Goal: Task Accomplishment & Management: Manage account settings

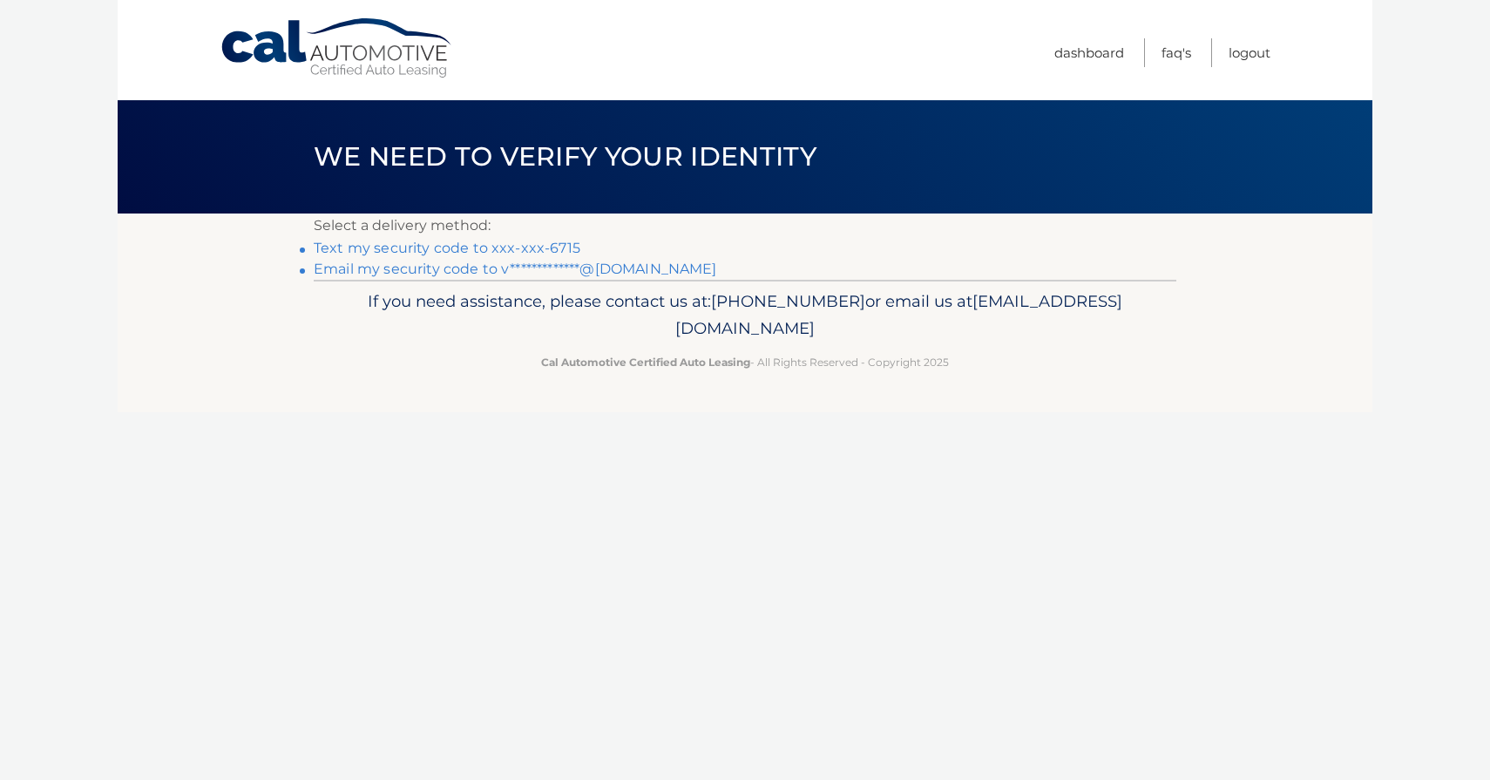
click at [547, 248] on link "Text my security code to xxx-xxx-6715" at bounding box center [447, 248] width 267 height 17
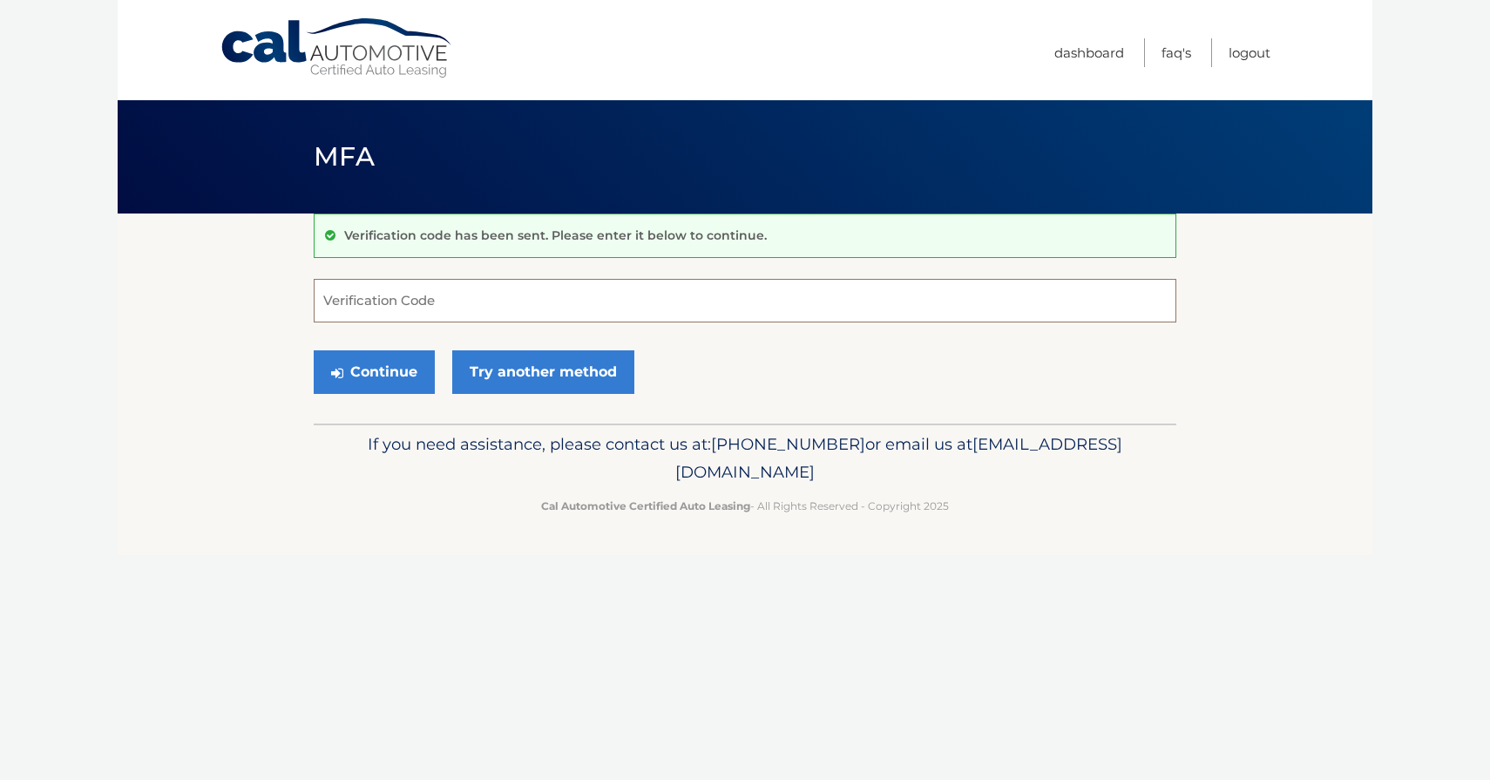
click at [518, 297] on input "Verification Code" at bounding box center [745, 301] width 862 height 44
type input "074629"
click at [382, 383] on button "Continue" at bounding box center [374, 372] width 121 height 44
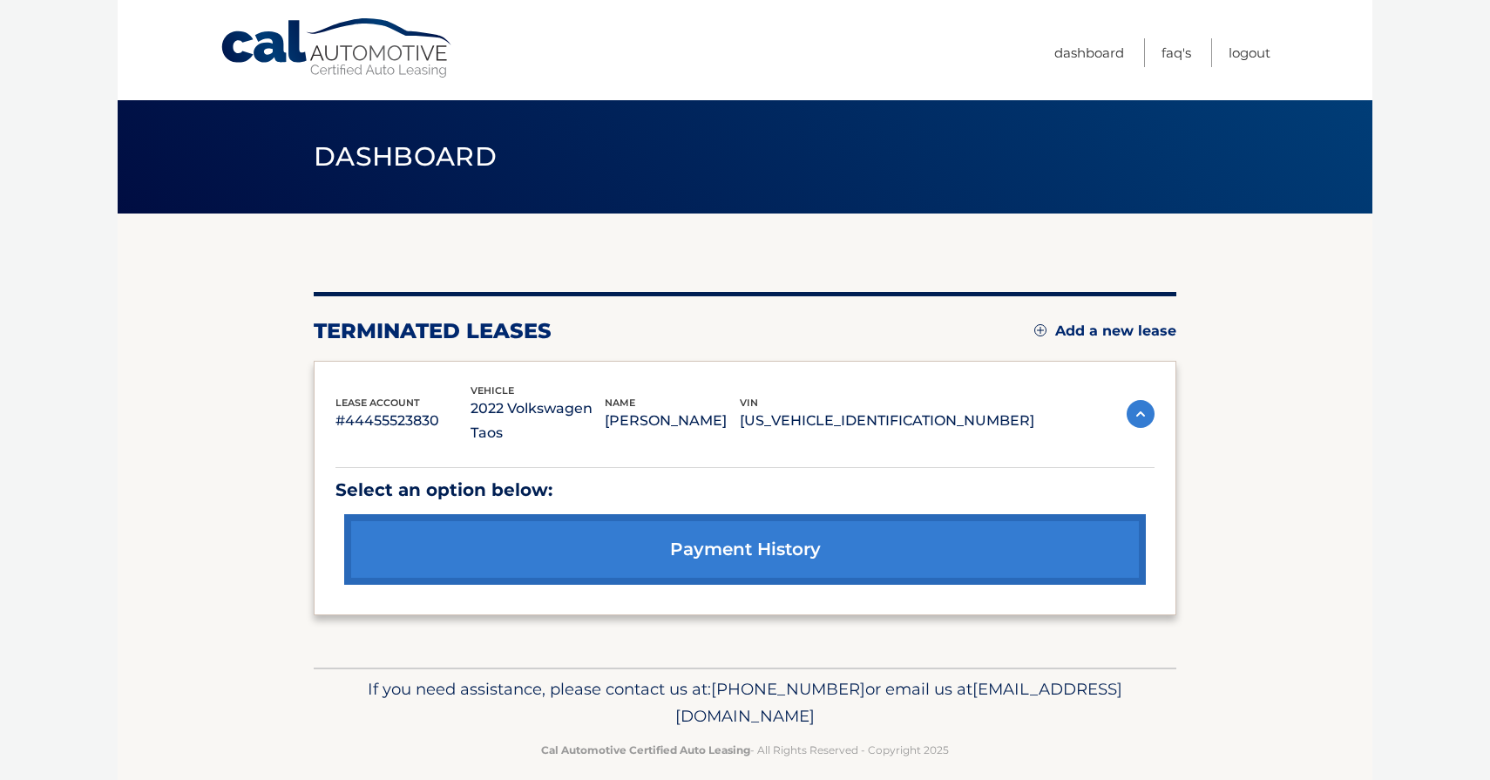
click at [1116, 333] on link "Add a new lease" at bounding box center [1105, 330] width 142 height 17
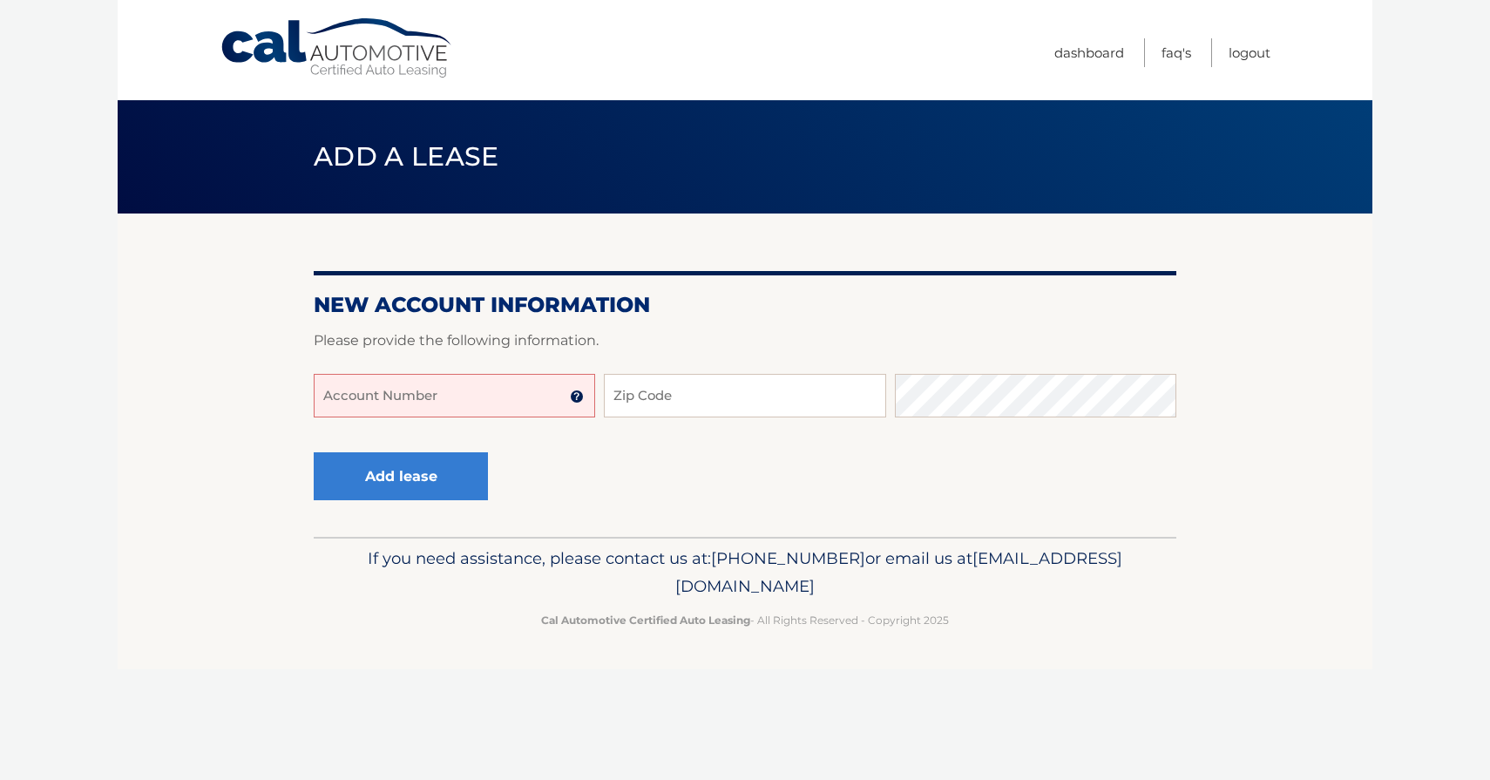
click at [543, 397] on input "Account Number" at bounding box center [454, 396] width 281 height 44
type input "44456000158"
click at [679, 392] on input "Zip Code" at bounding box center [744, 396] width 281 height 44
type input "34953"
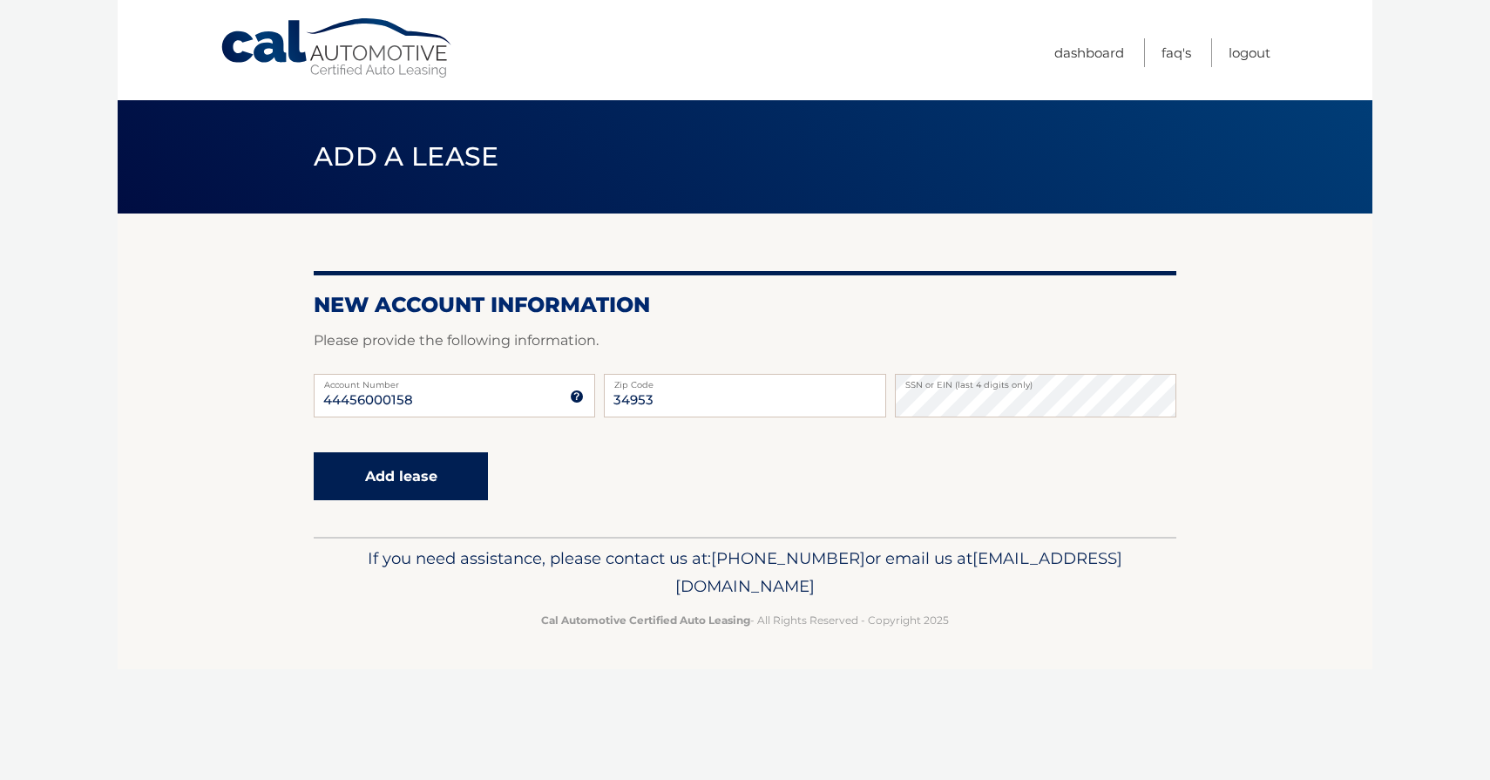
click at [387, 476] on button "Add lease" at bounding box center [401, 476] width 174 height 48
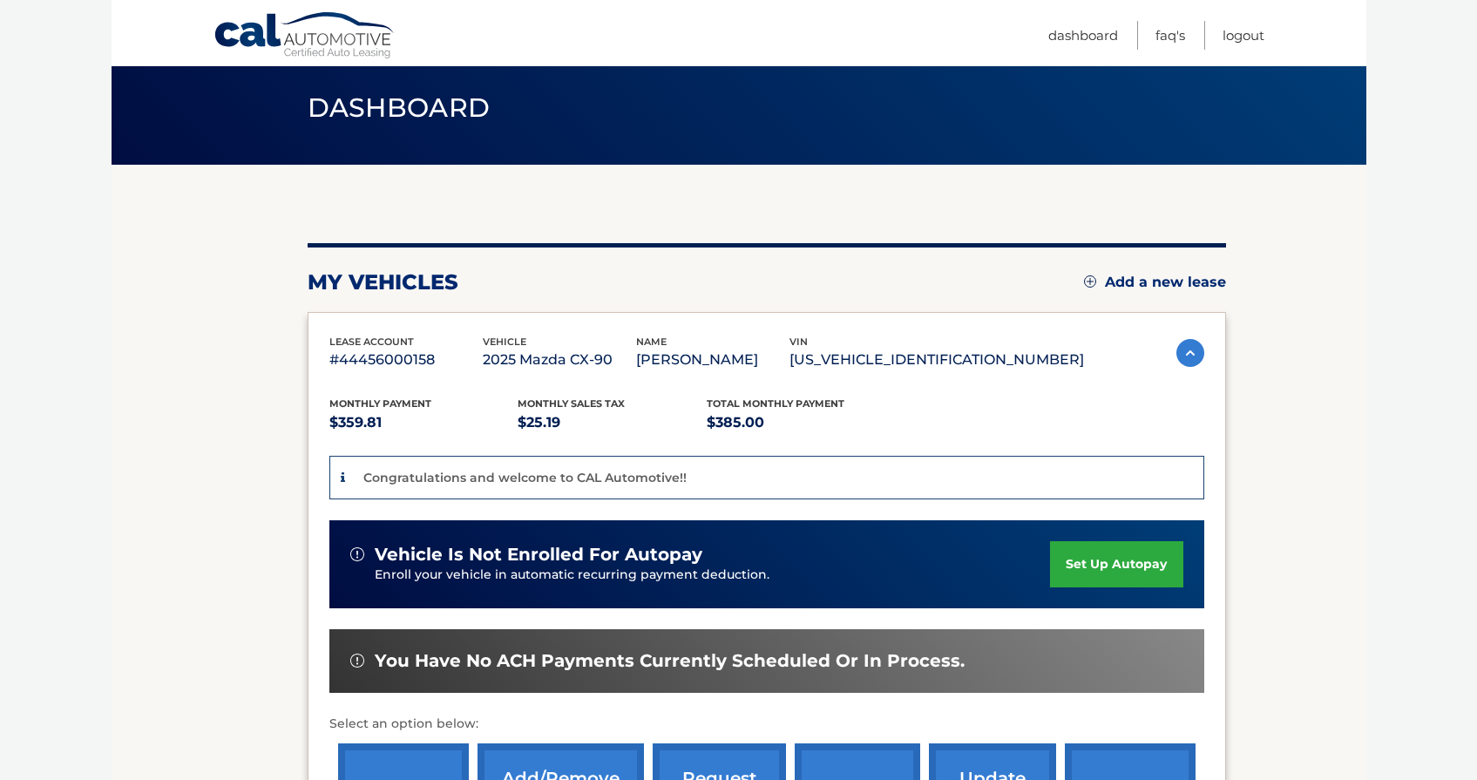
scroll to position [287, 0]
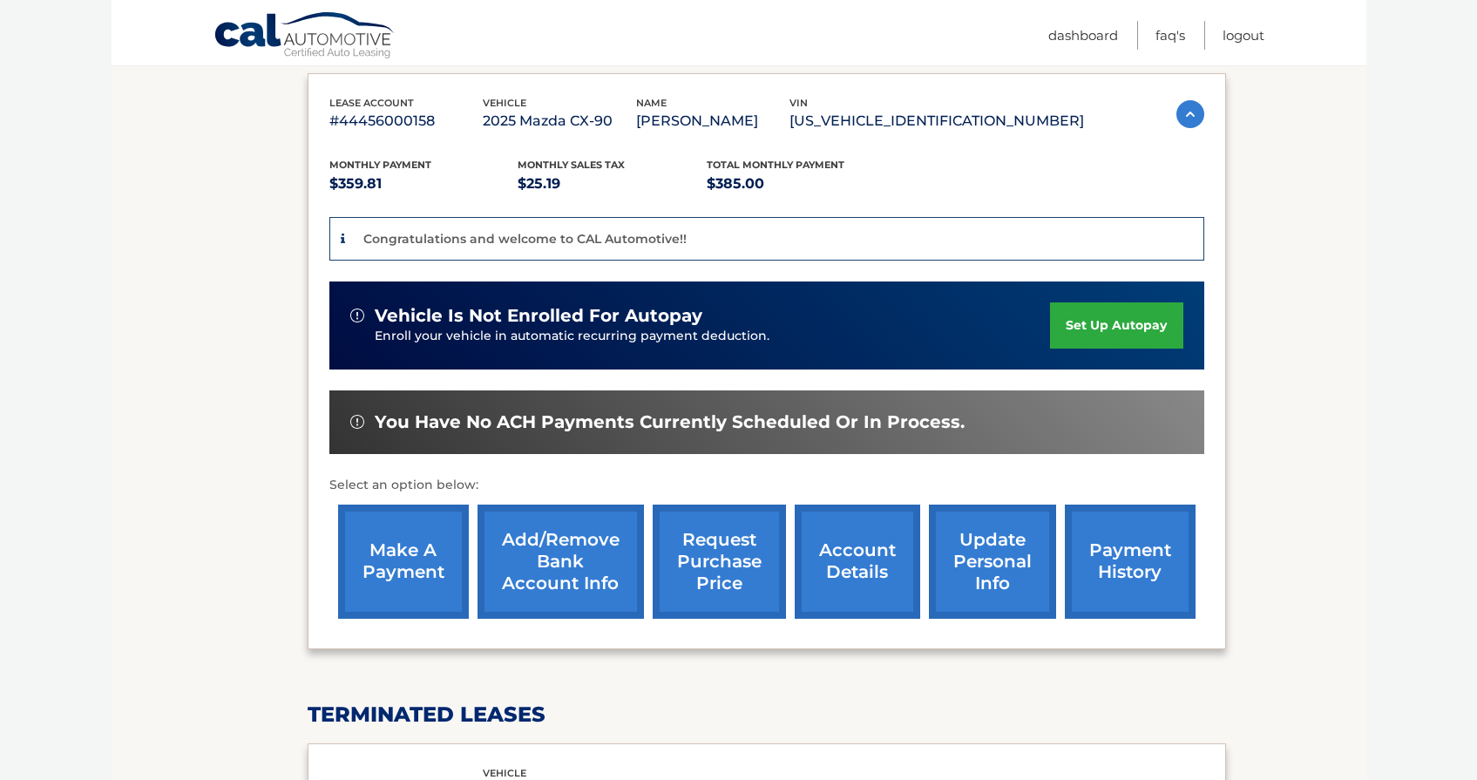
click at [1118, 326] on link "set up autopay" at bounding box center [1116, 325] width 132 height 46
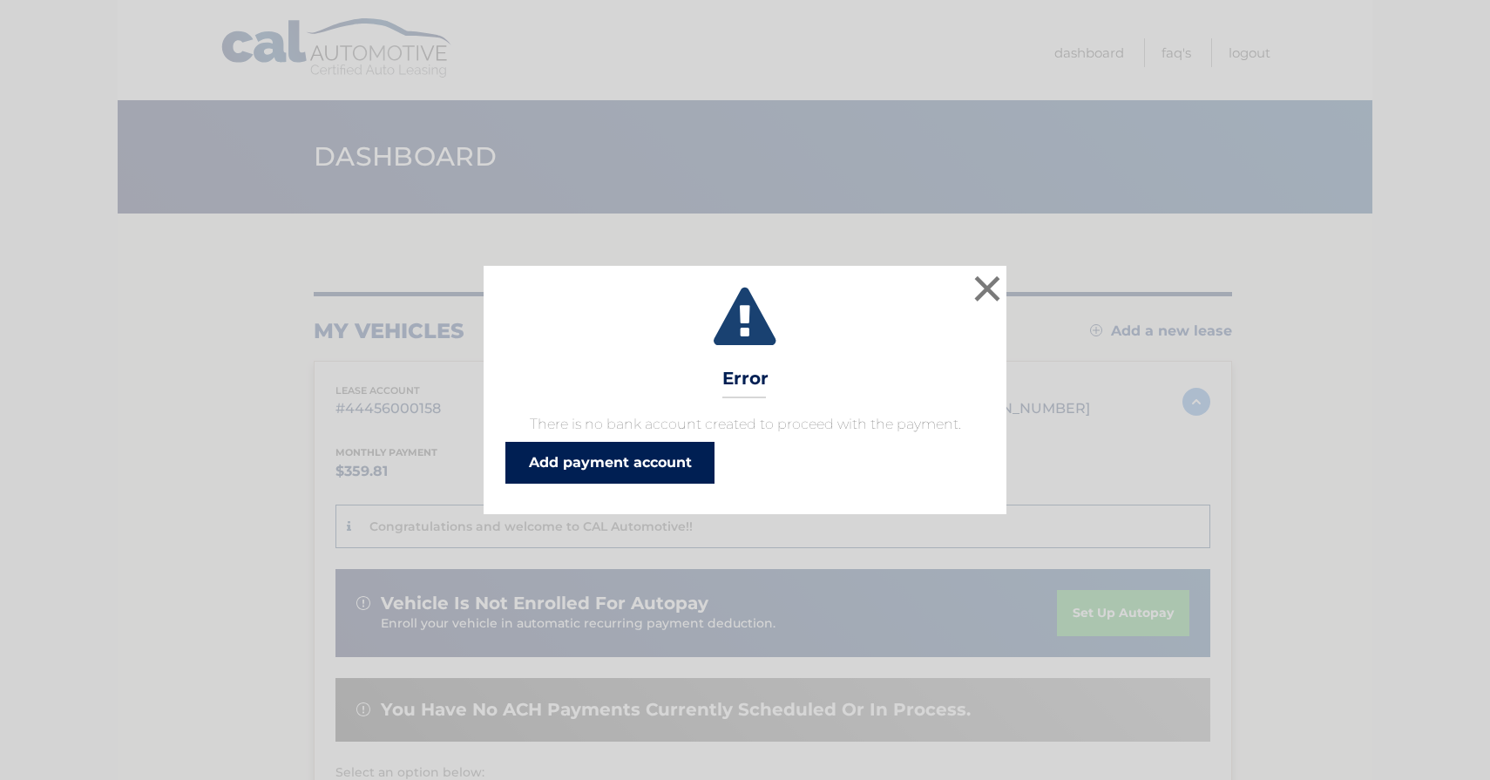
click at [573, 459] on link "Add payment account" at bounding box center [609, 463] width 209 height 42
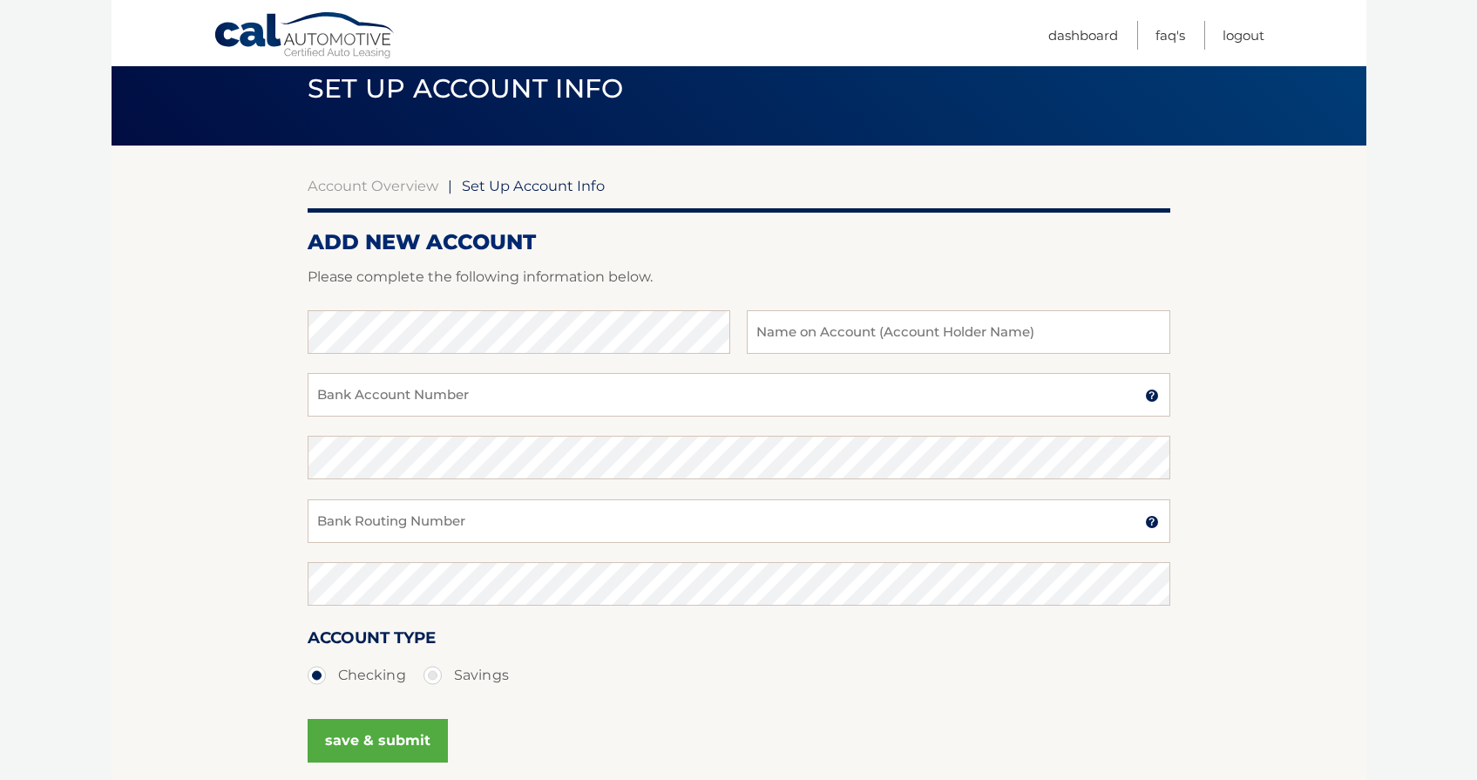
scroll to position [132, 0]
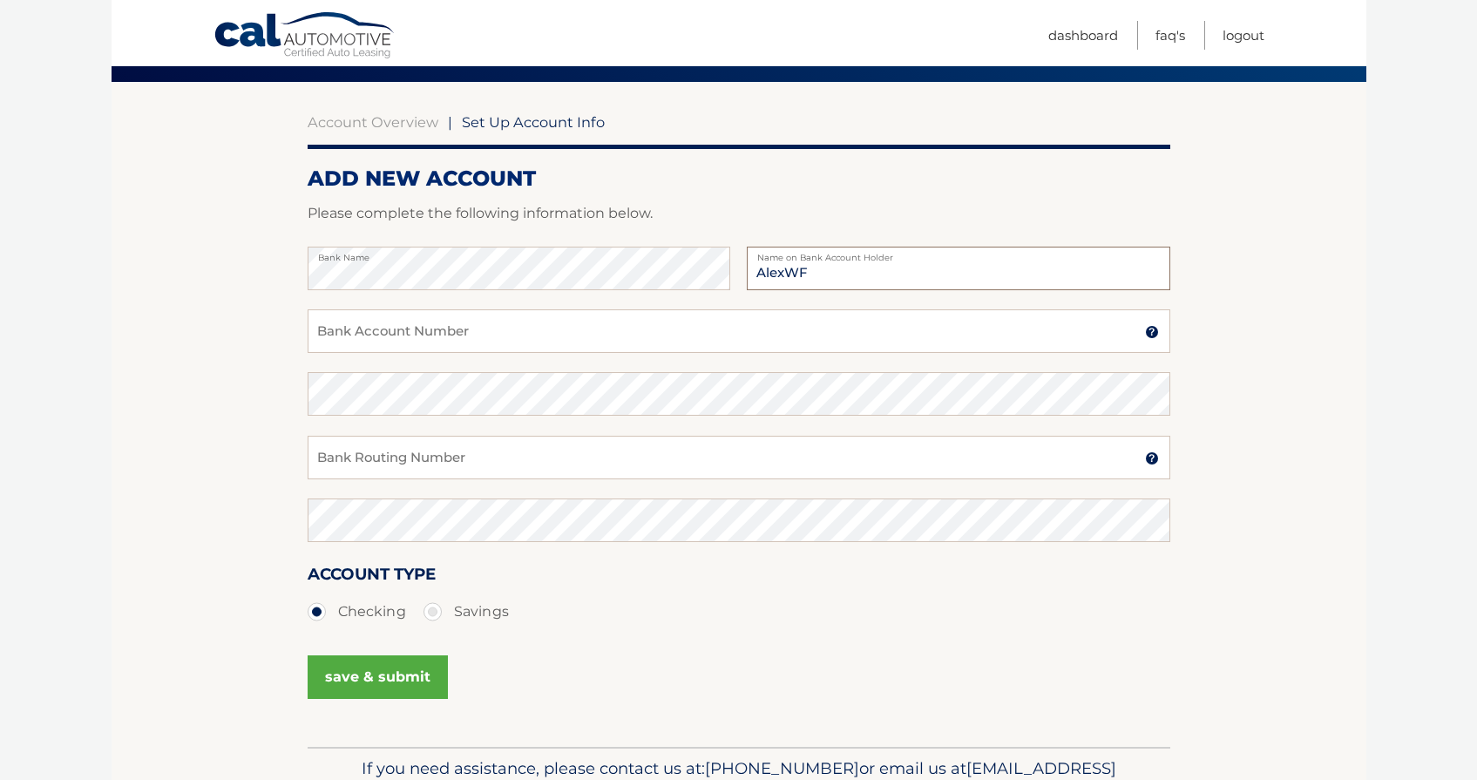
type input "AlexWF"
click at [360, 334] on input "Bank Account Number" at bounding box center [738, 331] width 862 height 44
type input "1010130576710"
click at [349, 328] on input "1010130576710" at bounding box center [738, 331] width 862 height 44
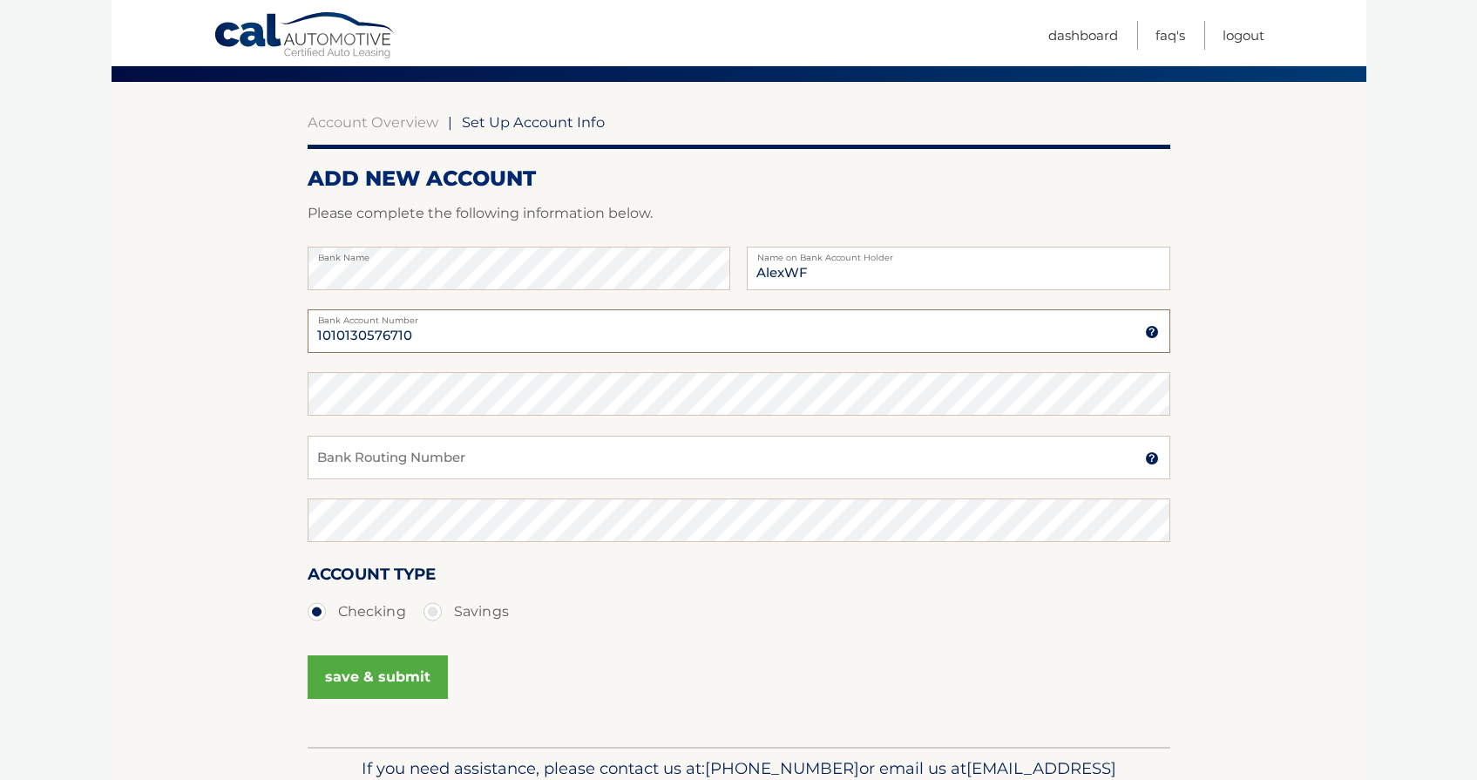
click at [349, 328] on input "1010130576710" at bounding box center [738, 331] width 862 height 44
click at [465, 462] on input "Bank Routing Number" at bounding box center [738, 458] width 862 height 44
type input "0631007513"
click at [369, 677] on button "save & submit" at bounding box center [377, 677] width 140 height 44
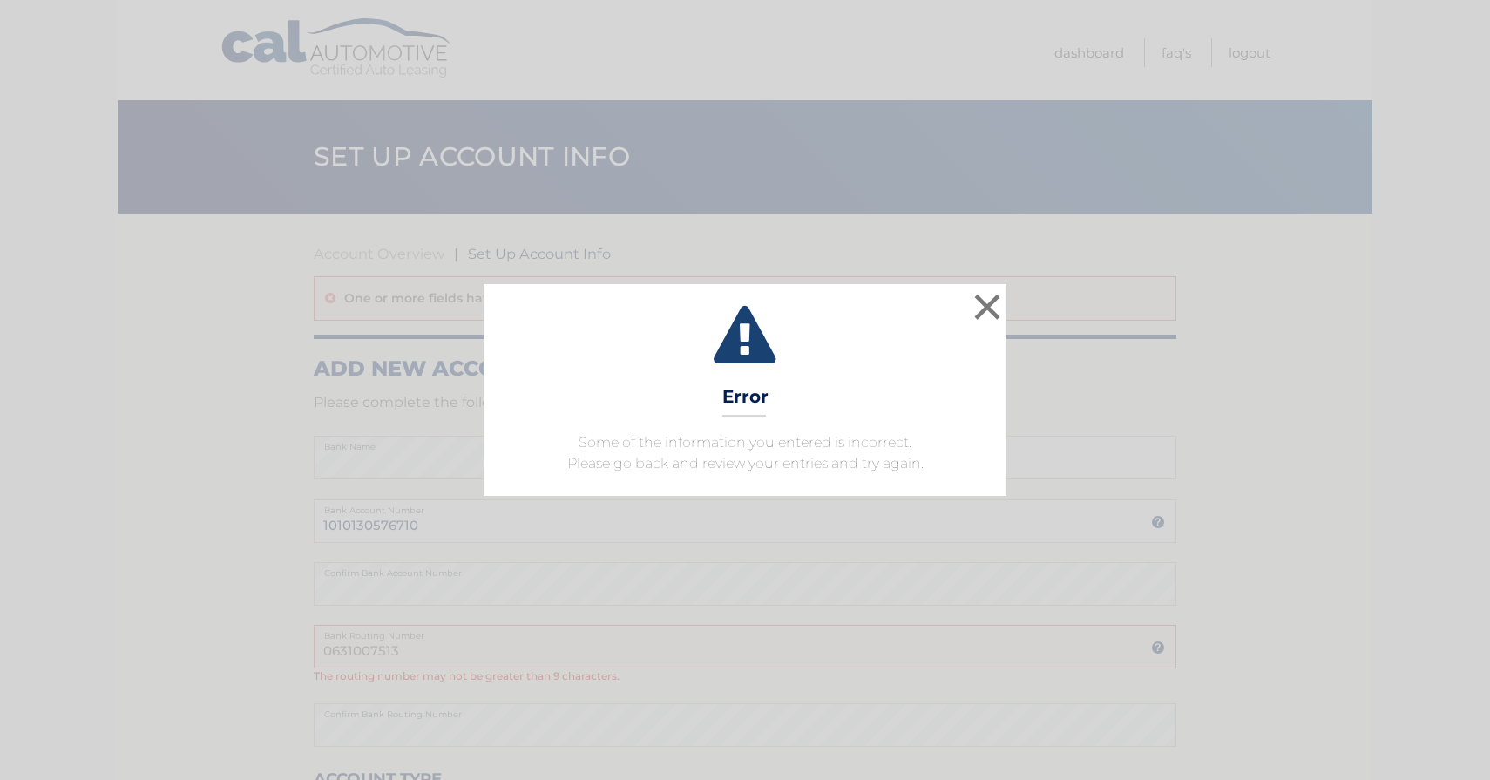
click at [736, 578] on div "× Error Some of the information you entered is incorrect. Please go back and re…" at bounding box center [745, 390] width 1490 height 780
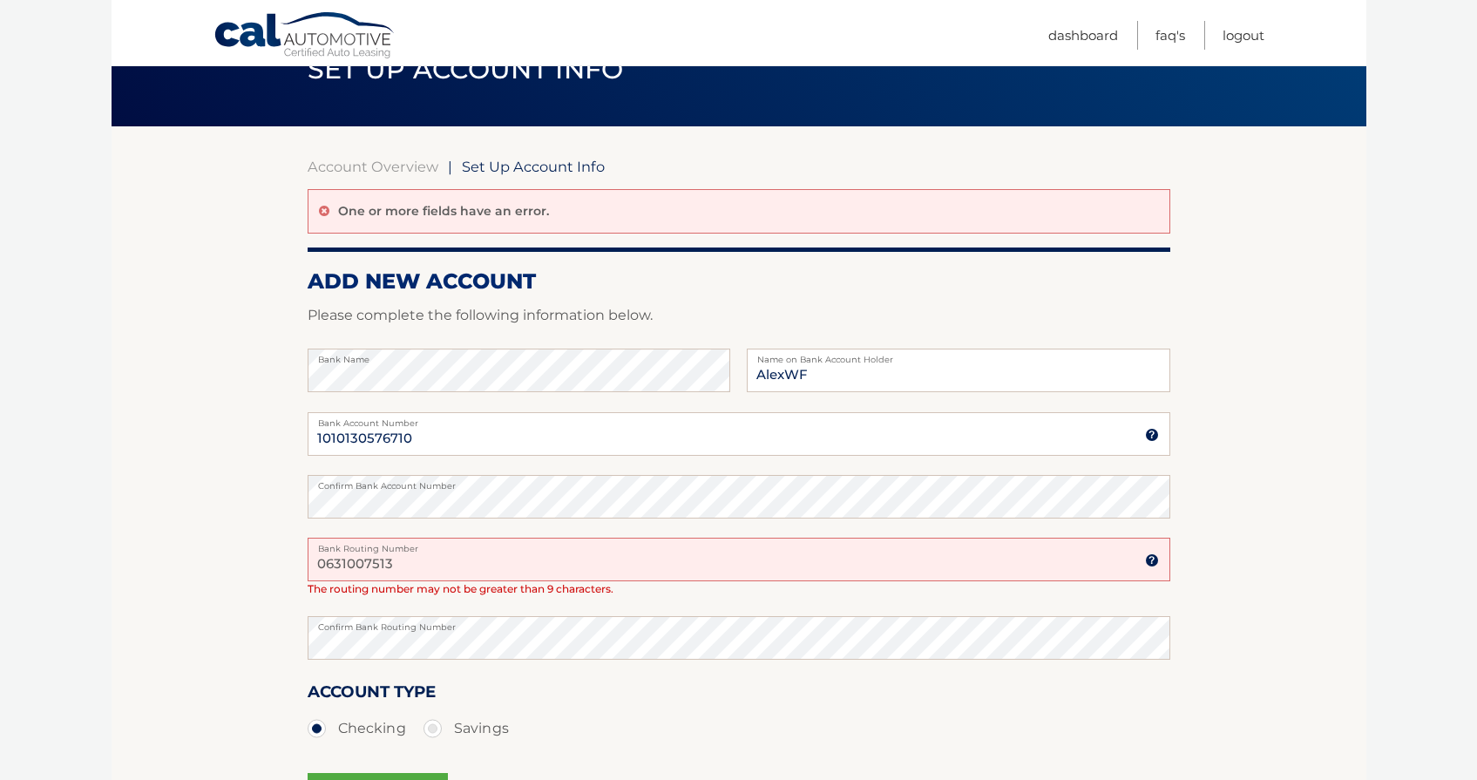
scroll to position [89, 0]
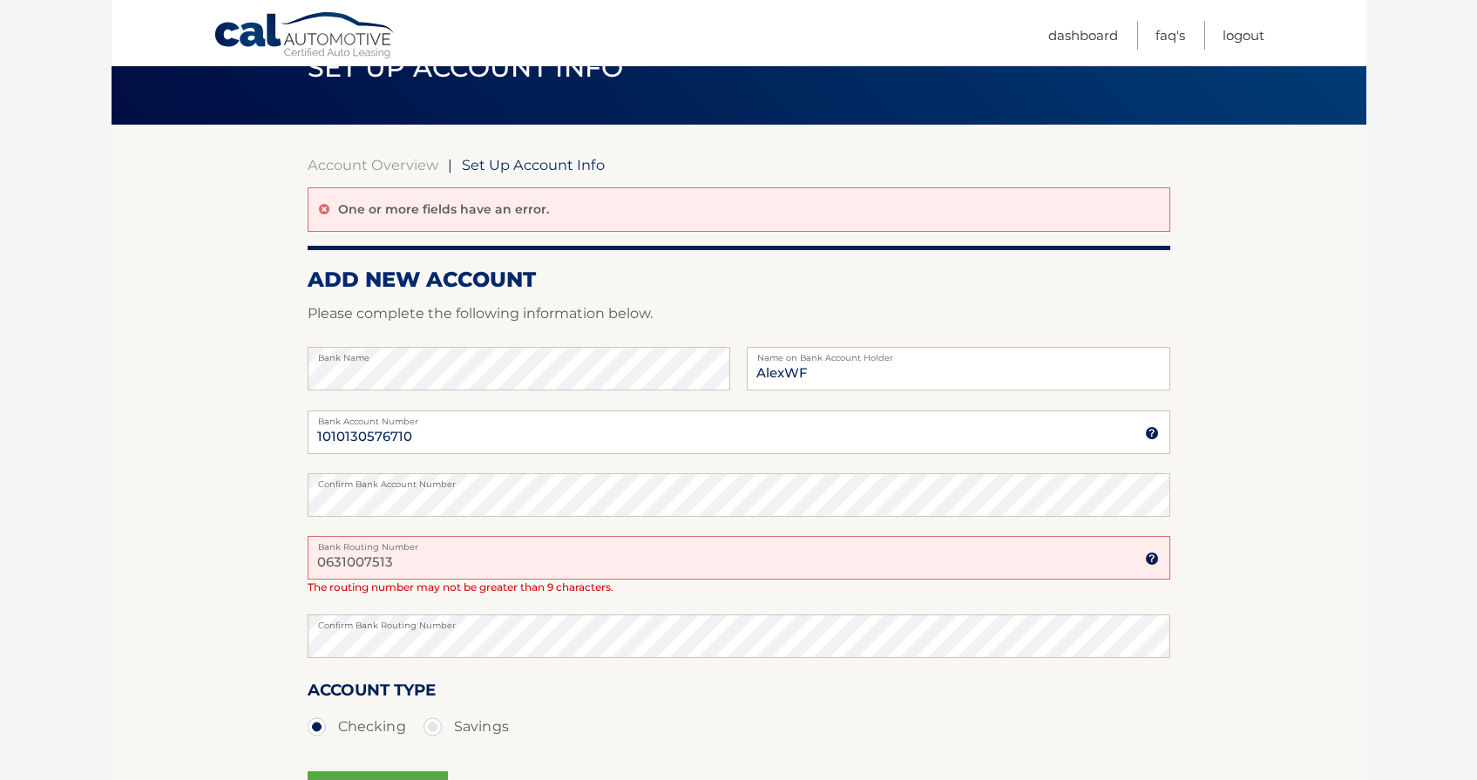
click at [376, 563] on input "0631007513" at bounding box center [738, 558] width 862 height 44
type input "063107513"
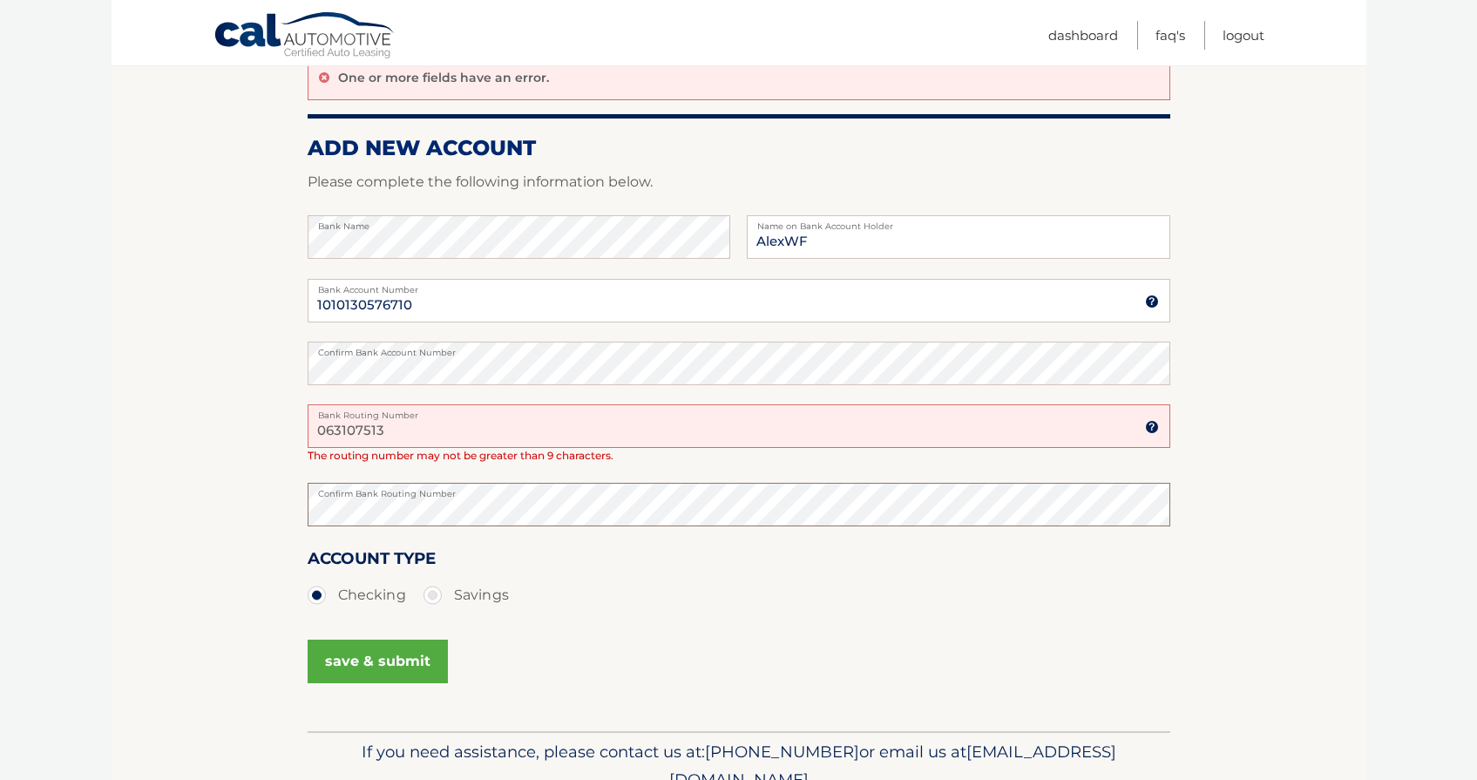
scroll to position [230, 0]
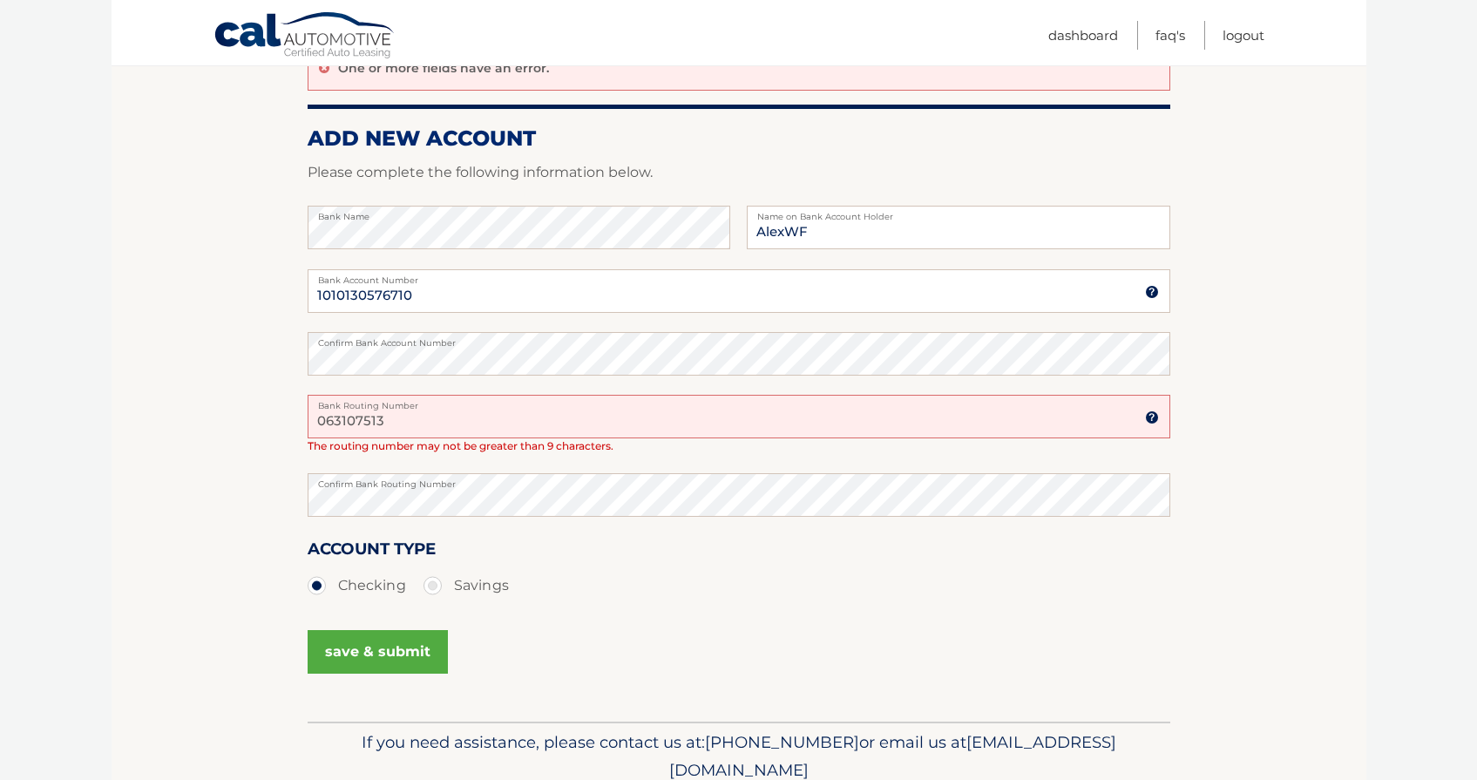
click at [405, 646] on button "save & submit" at bounding box center [377, 652] width 140 height 44
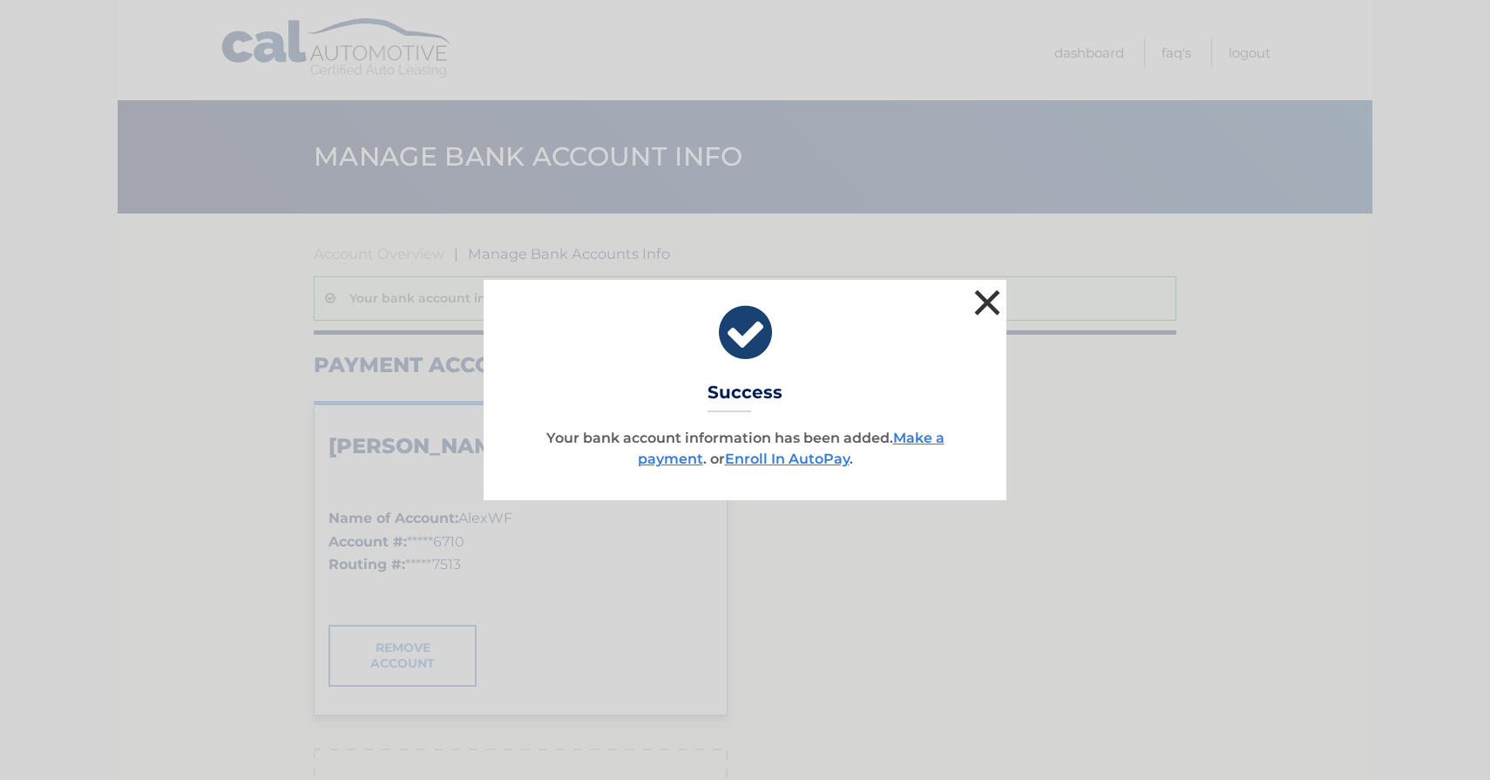
click at [983, 288] on button "×" at bounding box center [987, 302] width 35 height 35
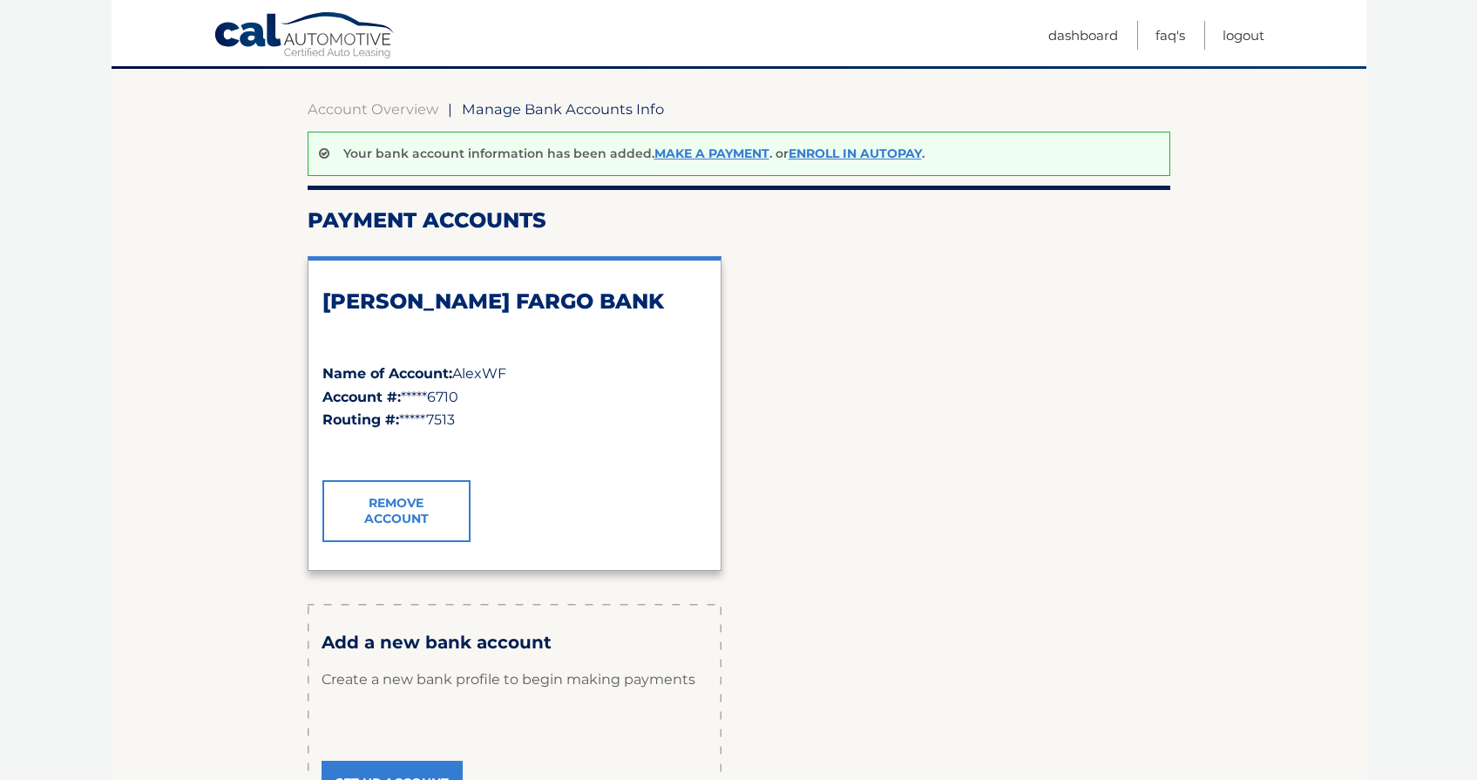
scroll to position [145, 0]
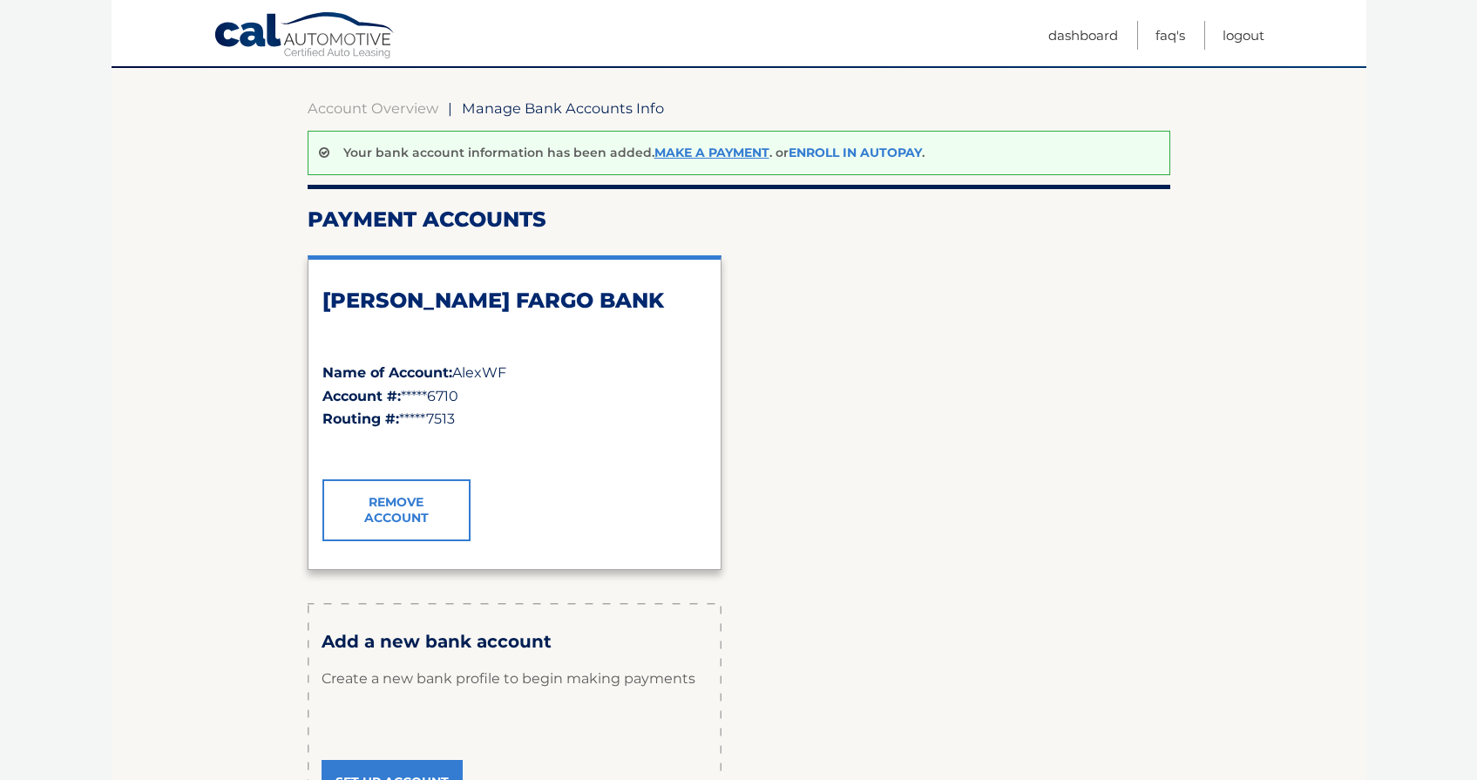
click at [836, 146] on link "Enroll In AutoPay" at bounding box center [854, 153] width 133 height 16
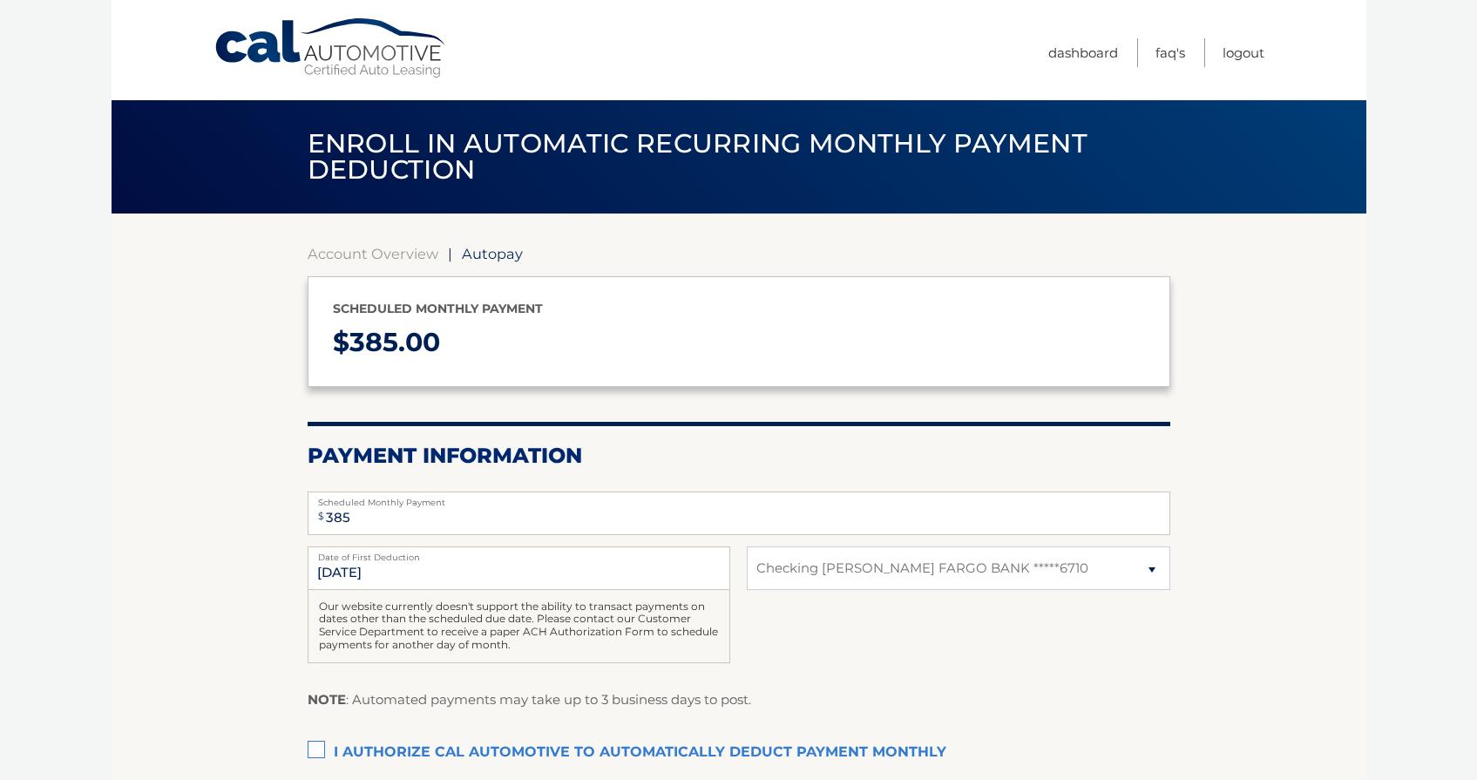
select select "ZWMwYmVhYjYtMmU4Ny00ZWE0LWI1YWQtNzM3YmQzMDg5NGNh"
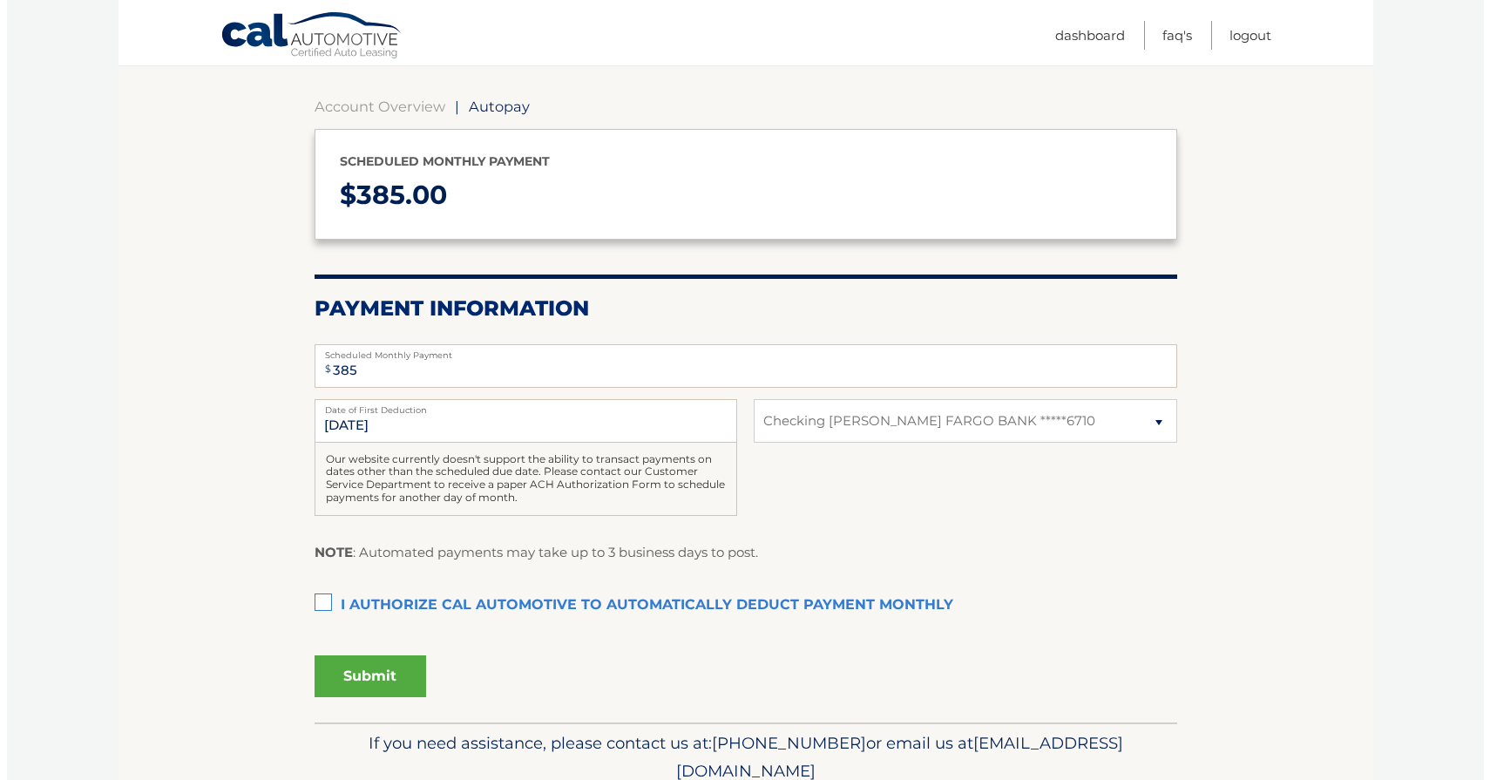
scroll to position [154, 0]
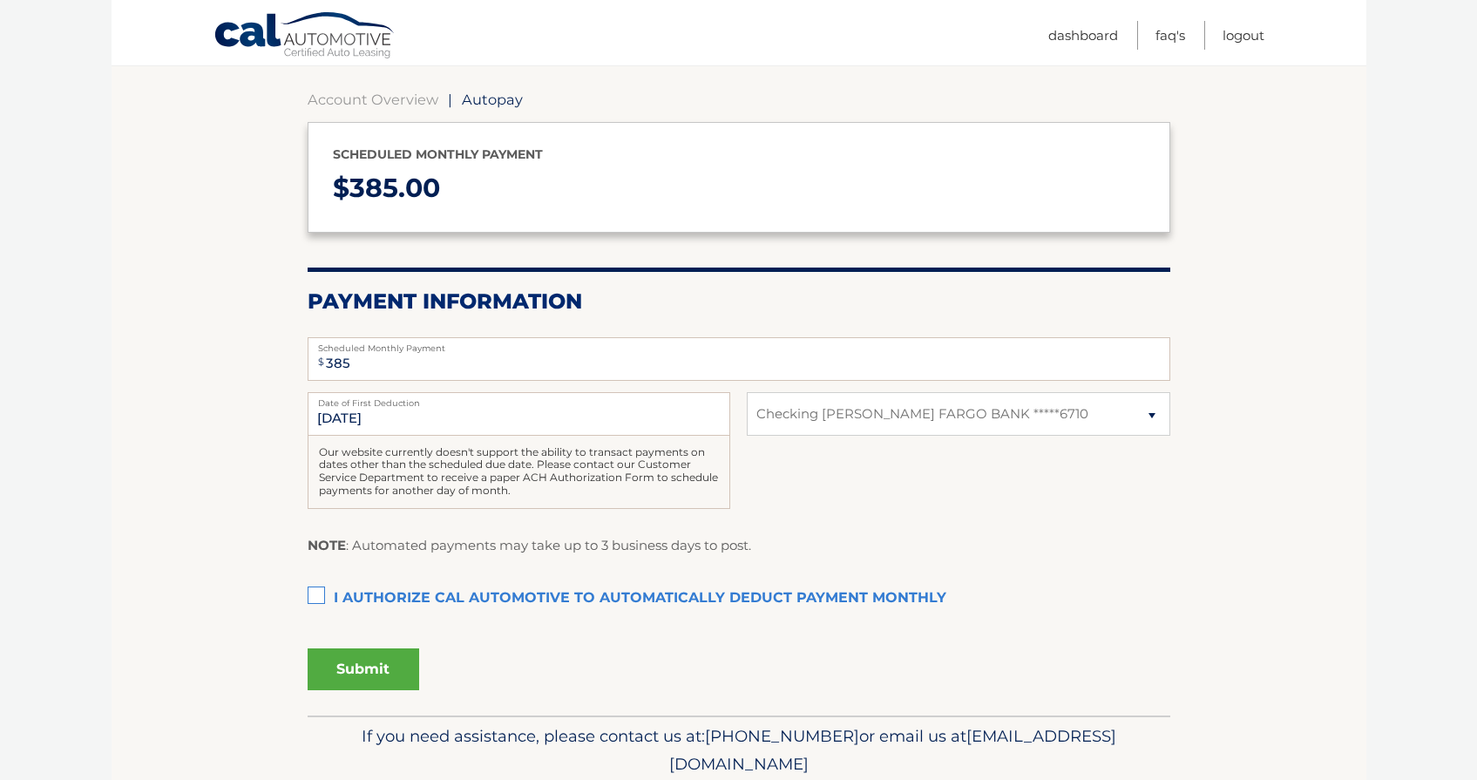
click at [315, 596] on label "I authorize cal automotive to automatically deduct payment monthly This checkbo…" at bounding box center [738, 598] width 862 height 35
click at [0, 0] on input "I authorize cal automotive to automatically deduct payment monthly This checkbo…" at bounding box center [0, 0] width 0 height 0
click at [360, 672] on button "Submit" at bounding box center [363, 669] width 112 height 42
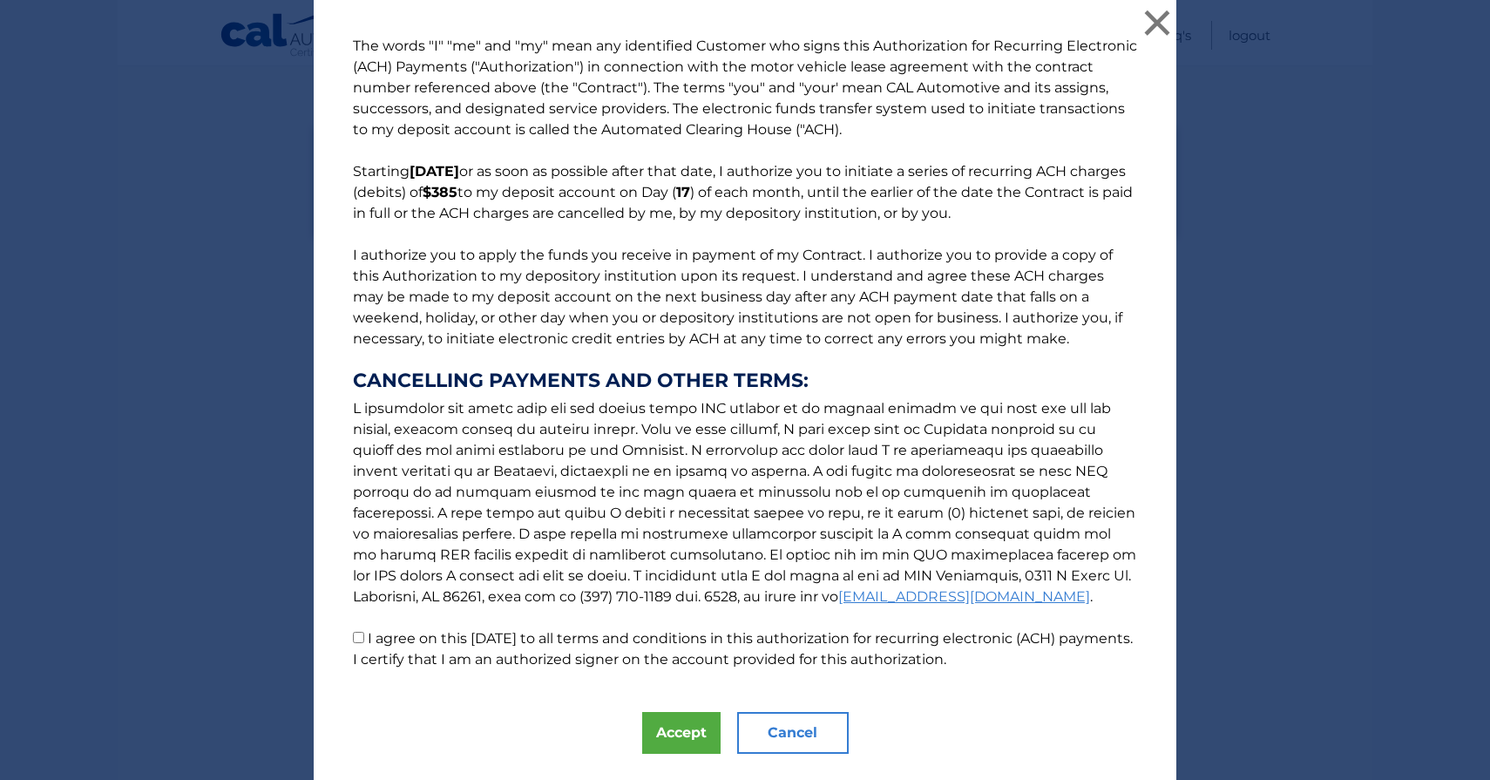
click at [353, 635] on input "I agree on this 09/09/2025 to all terms and conditions in this authorization fo…" at bounding box center [358, 637] width 11 height 11
checkbox input "true"
click at [666, 734] on button "Accept" at bounding box center [681, 733] width 78 height 42
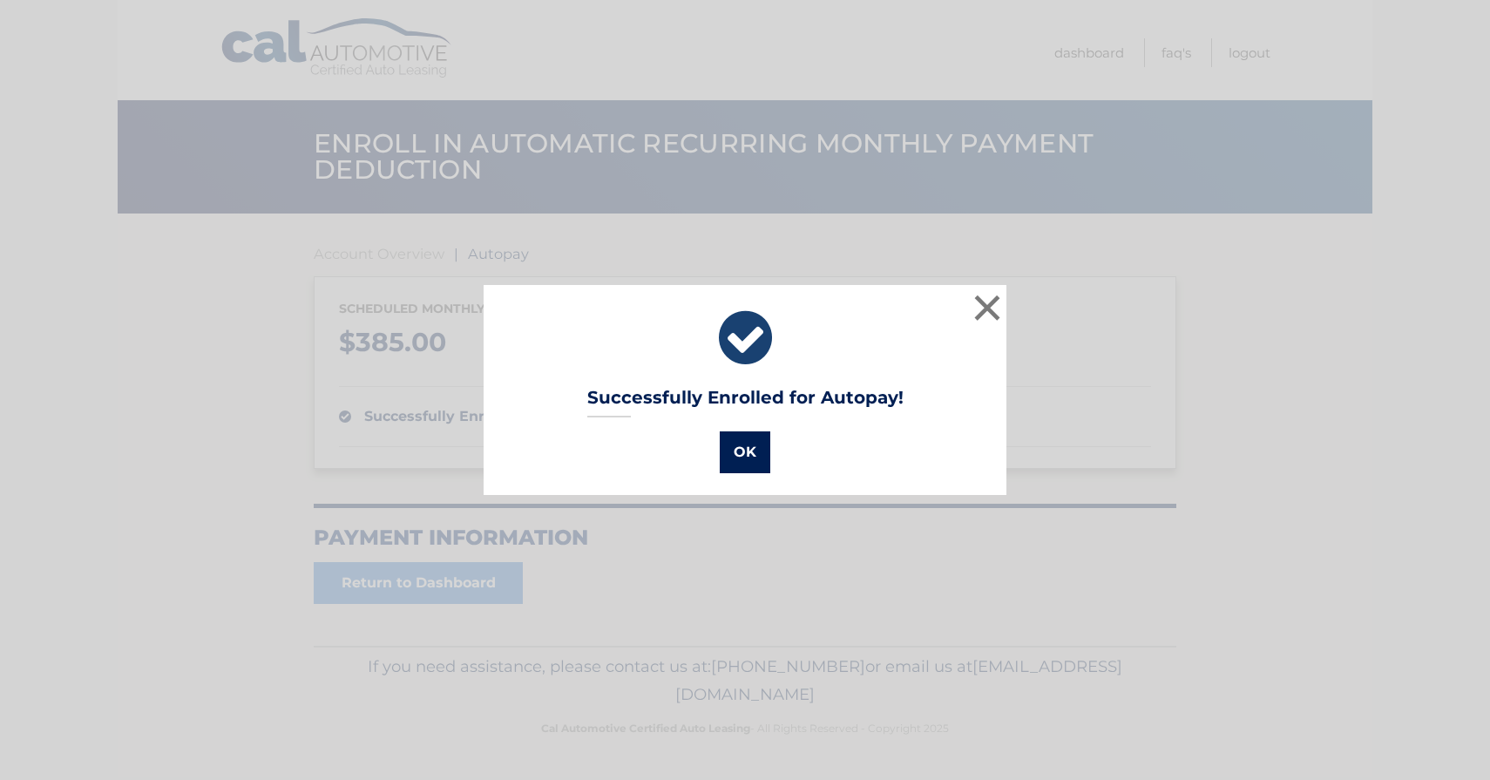
click at [749, 444] on button "OK" at bounding box center [745, 452] width 51 height 42
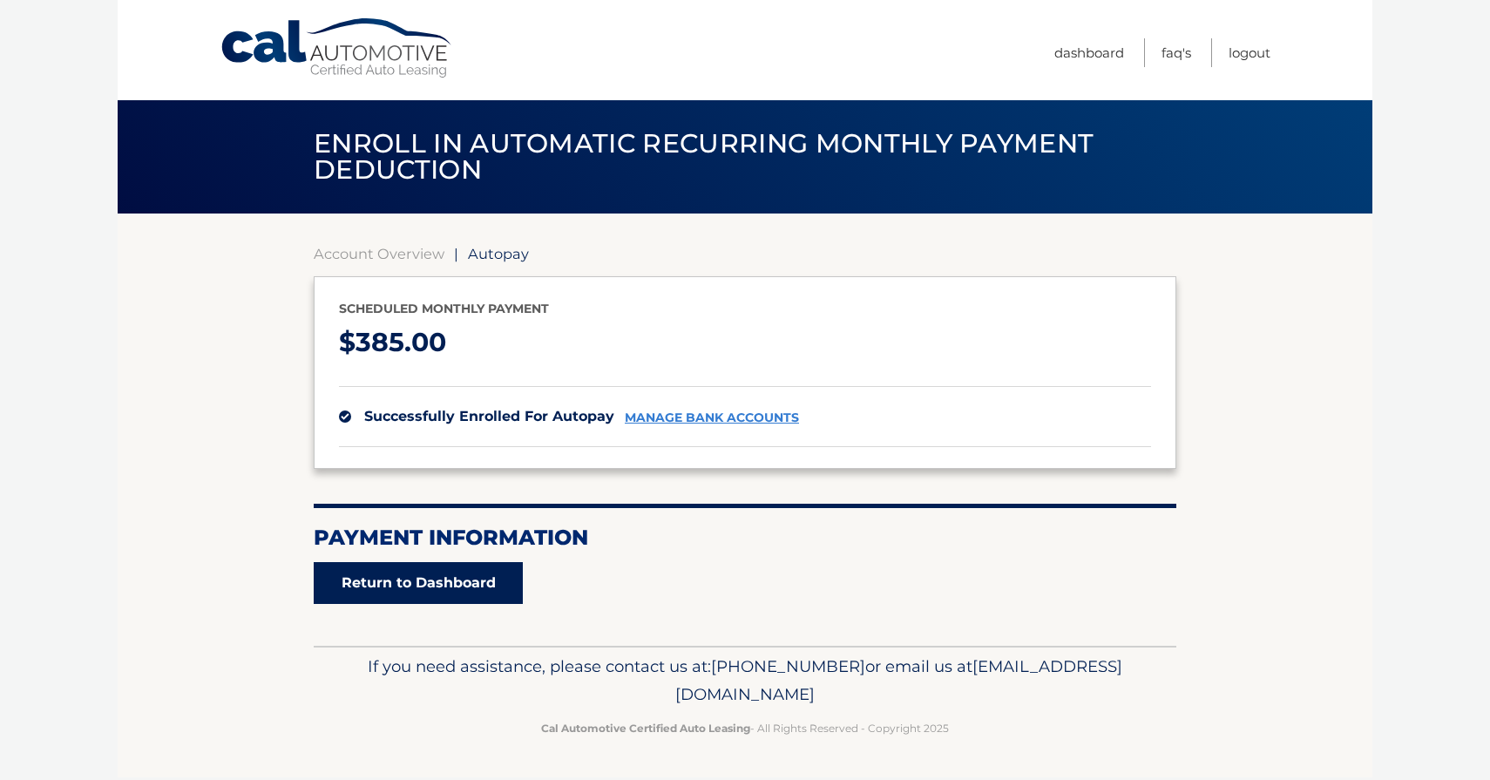
click at [476, 592] on link "Return to Dashboard" at bounding box center [418, 583] width 209 height 42
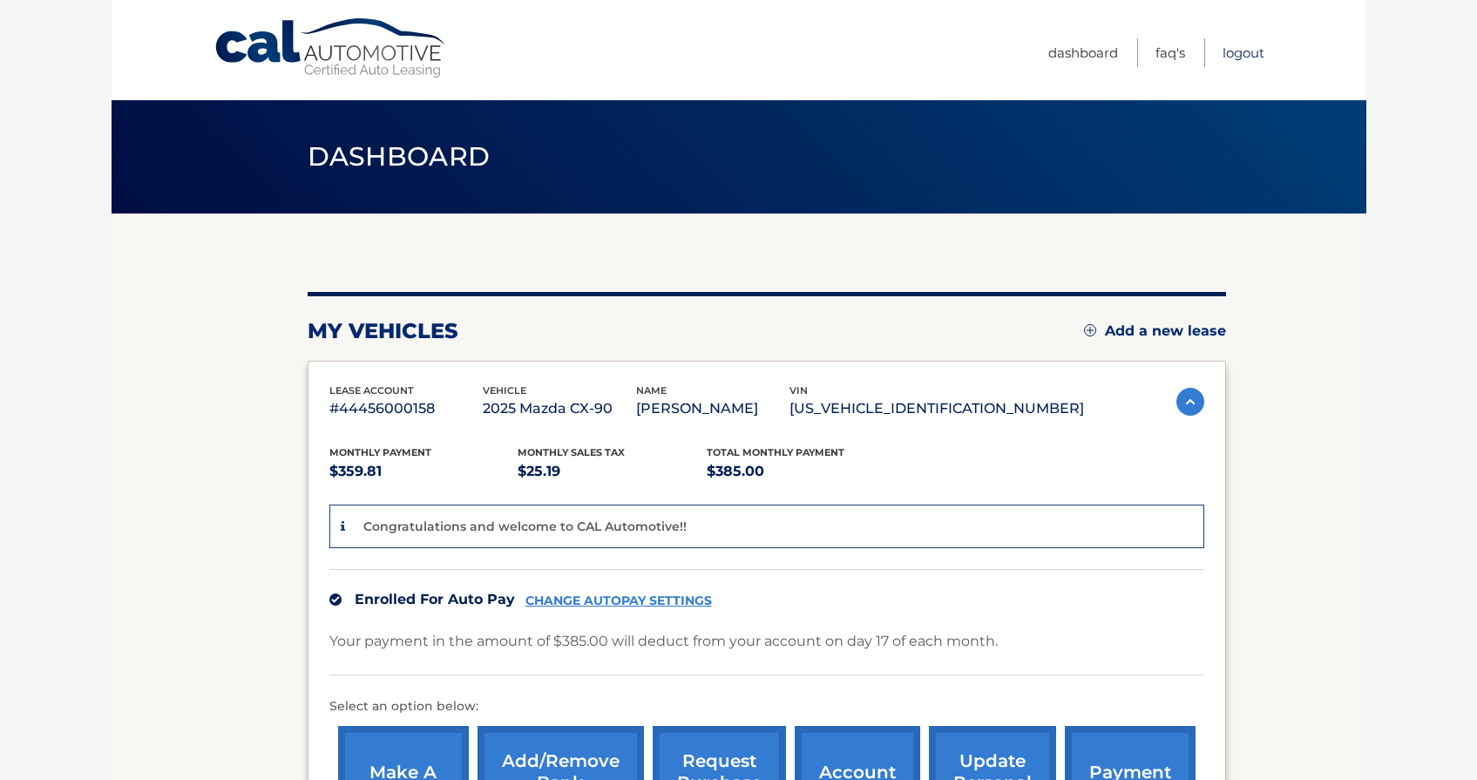
click at [1240, 51] on link "Logout" at bounding box center [1243, 52] width 42 height 29
